Goal: Task Accomplishment & Management: Use online tool/utility

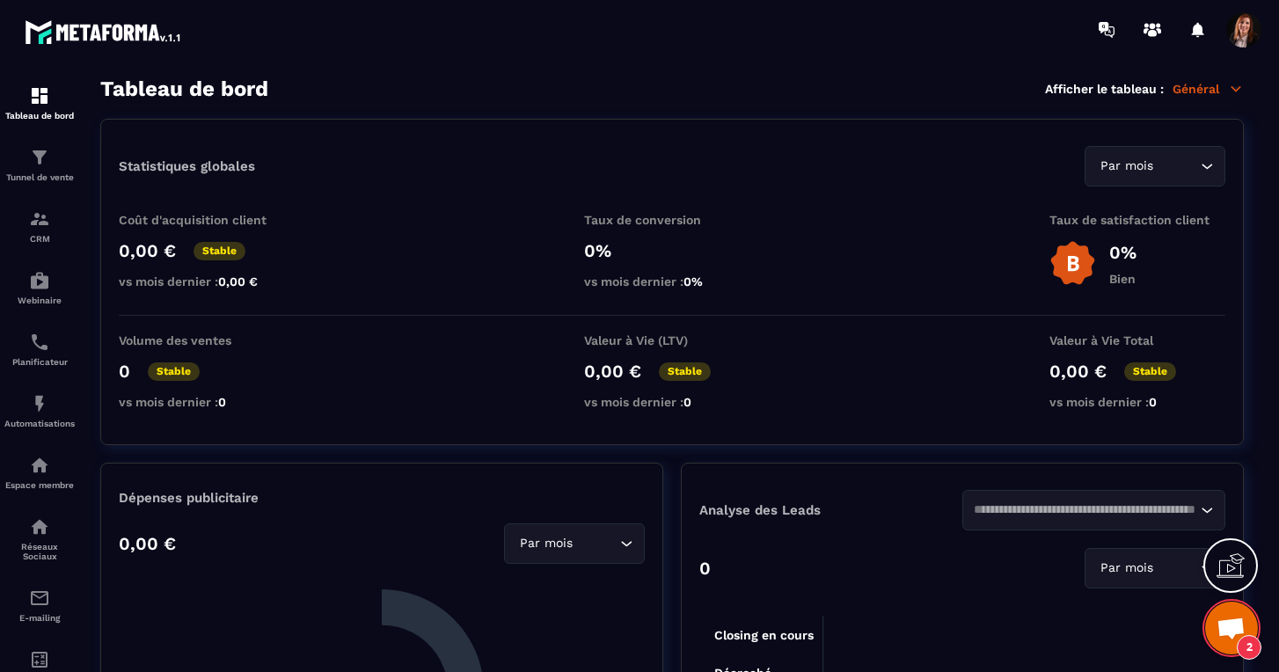
scroll to position [4873, 0]
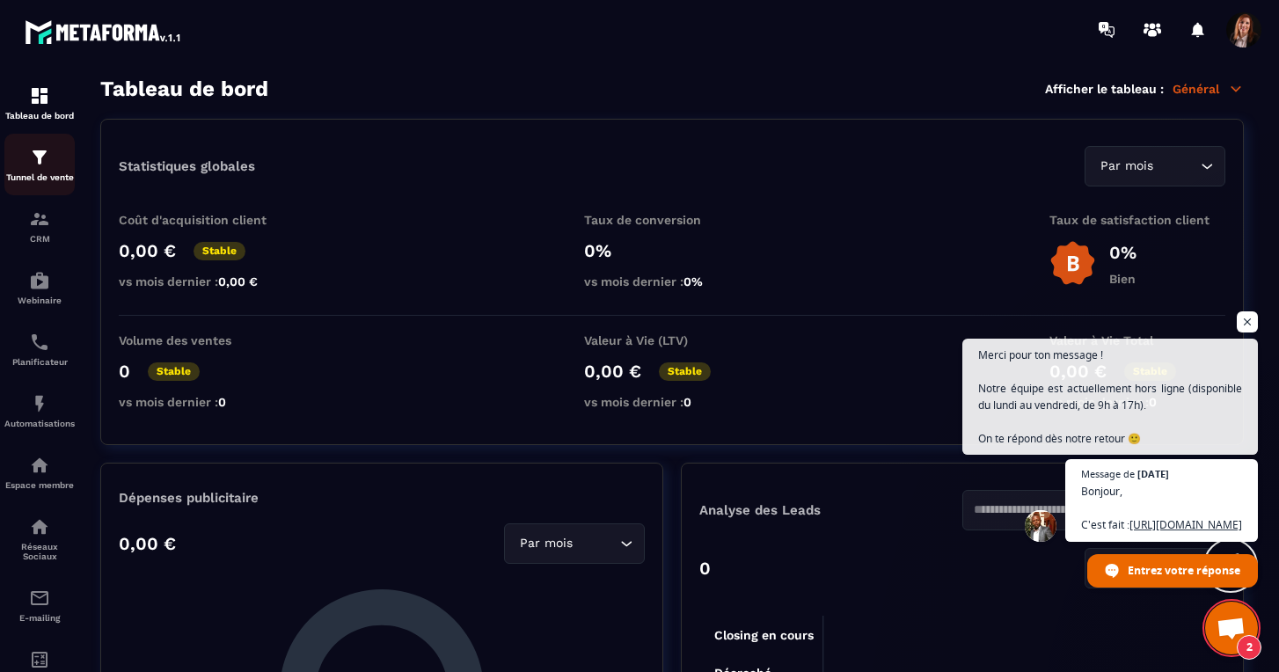
click at [45, 157] on img at bounding box center [39, 157] width 21 height 21
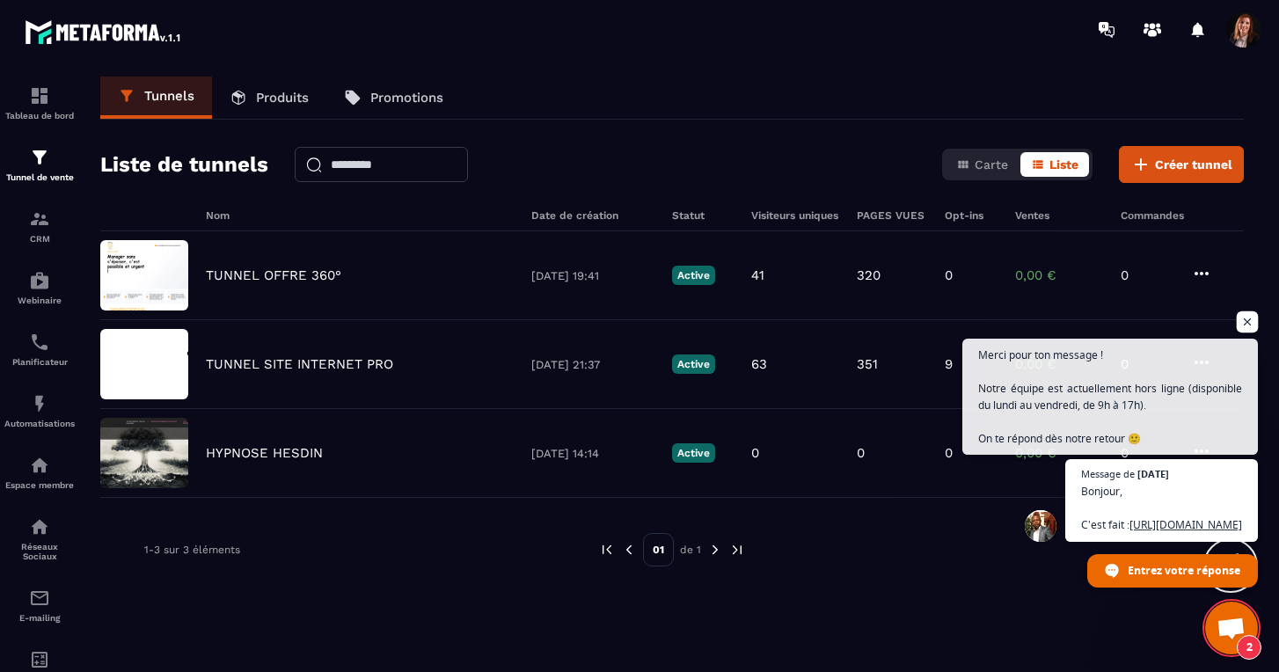
click at [1246, 311] on span "Ouvrir le chat" at bounding box center [1248, 322] width 22 height 22
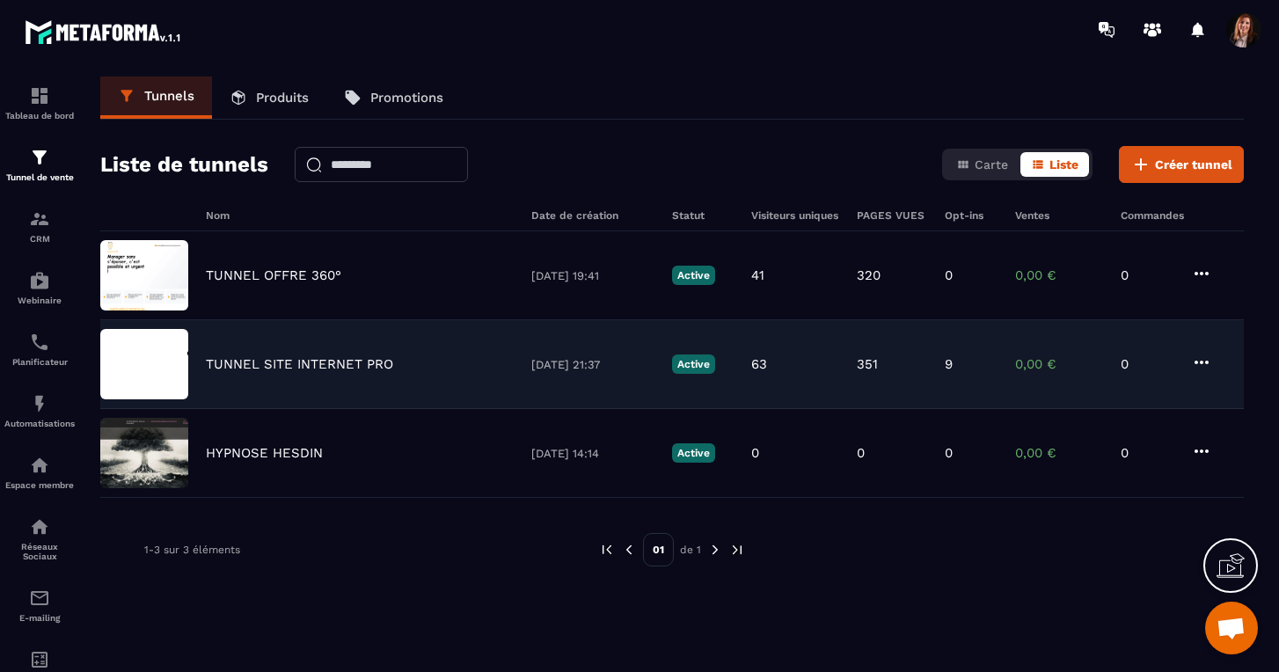
click at [155, 364] on img at bounding box center [144, 364] width 88 height 70
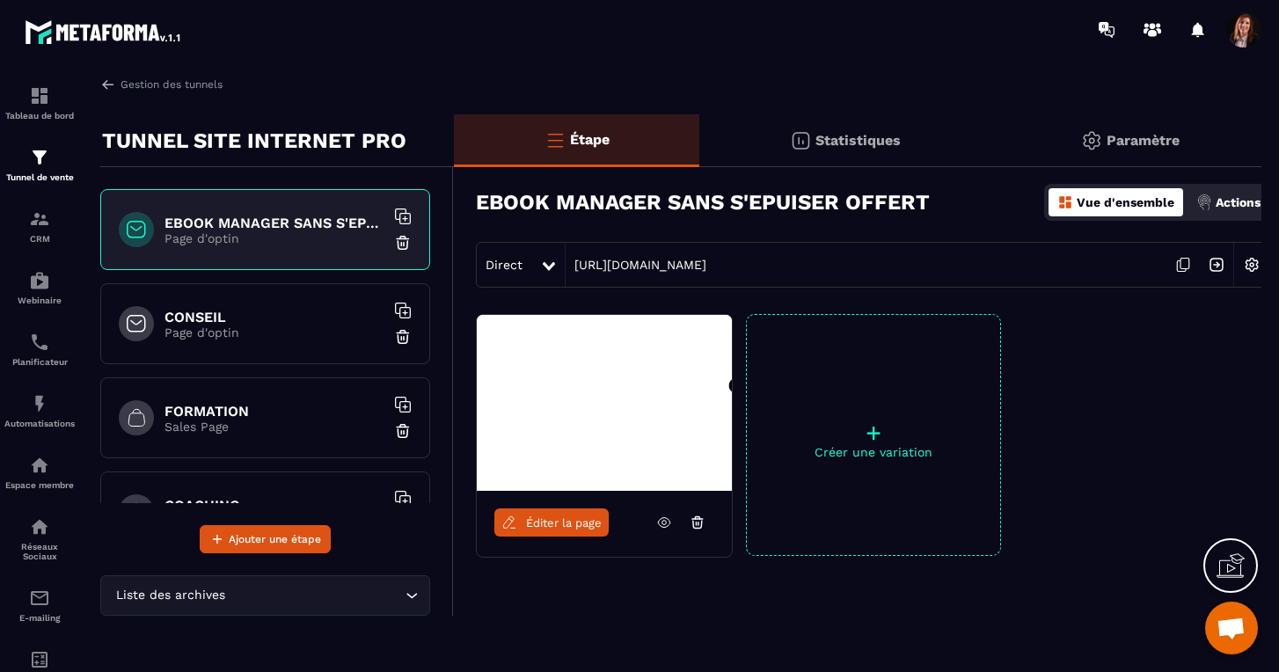
click at [553, 523] on span "Éditer la page" at bounding box center [564, 522] width 76 height 13
